Goal: Task Accomplishment & Management: Manage account settings

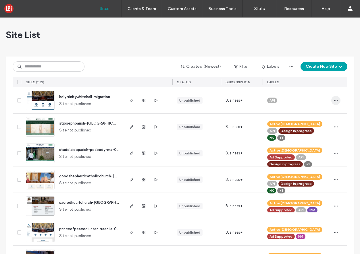
click at [336, 99] on icon "button" at bounding box center [335, 100] width 5 height 5
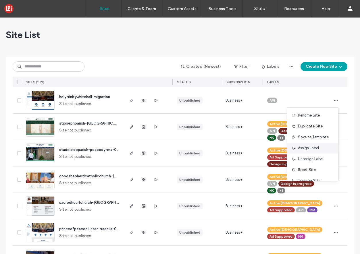
click at [302, 149] on span "Assign Label" at bounding box center [308, 148] width 21 height 6
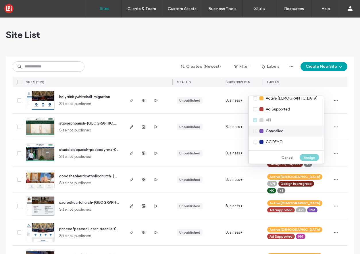
scroll to position [1, 0]
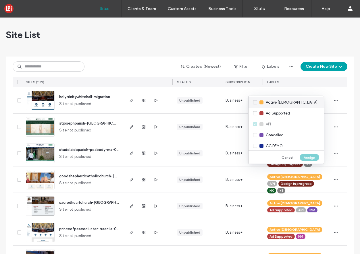
click at [255, 104] on div "Active Church" at bounding box center [285, 102] width 75 height 11
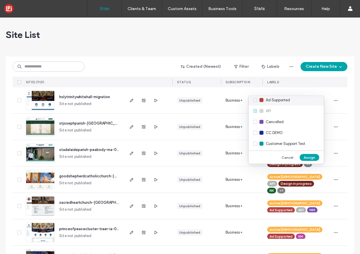
scroll to position [16, 0]
click at [254, 97] on div "Ad Supported" at bounding box center [285, 99] width 75 height 11
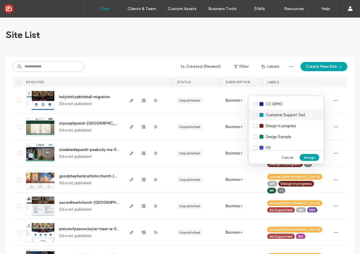
scroll to position [51, 0]
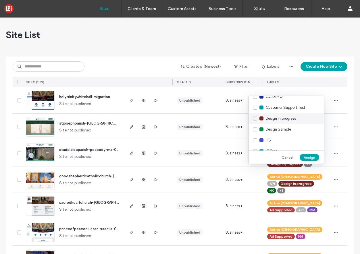
click at [254, 120] on div "Design in progress" at bounding box center [285, 118] width 75 height 11
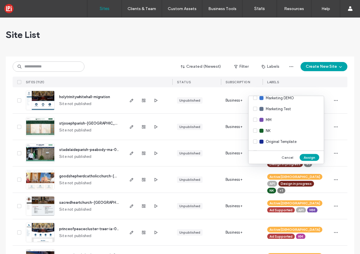
scroll to position [148, 0]
click at [254, 120] on div "MM" at bounding box center [285, 119] width 75 height 11
click at [311, 156] on button "Assign" at bounding box center [309, 157] width 20 height 7
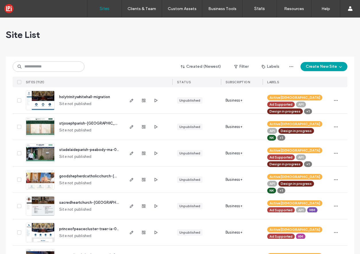
scroll to position [5, 0]
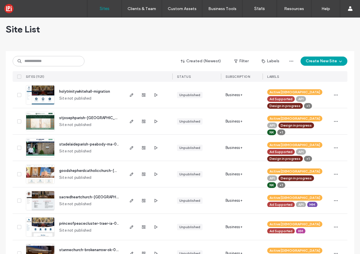
click at [283, 183] on span "+1" at bounding box center [280, 185] width 3 height 5
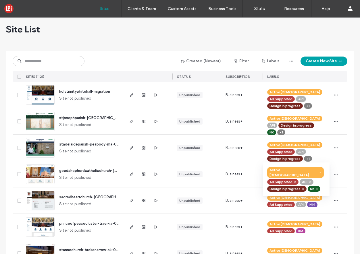
scroll to position [0, 0]
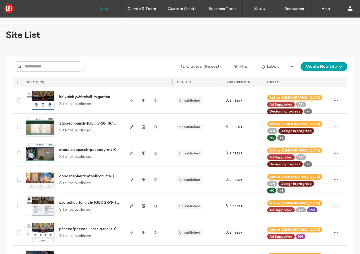
click at [70, 97] on span "holytrinitywhitehall-migration" at bounding box center [84, 97] width 51 height 4
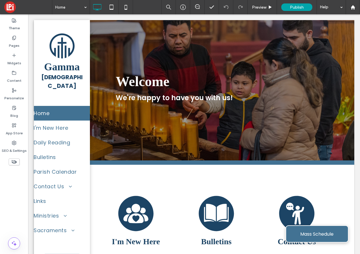
scroll to position [5, 0]
